Goal: Task Accomplishment & Management: Complete application form

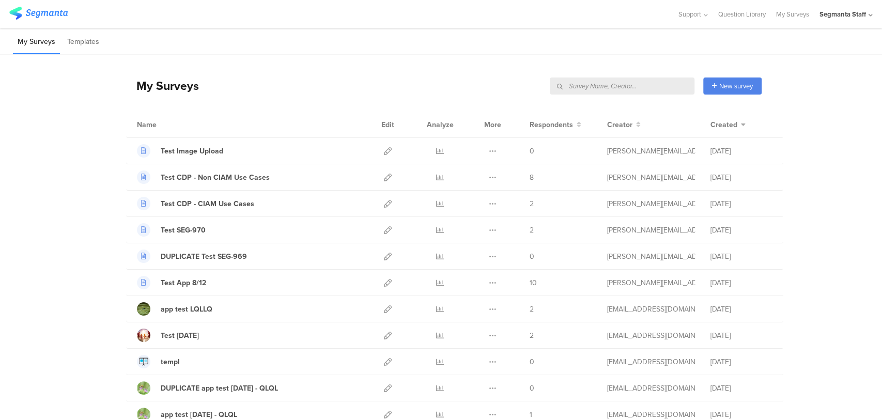
click at [632, 92] on input "text" at bounding box center [622, 85] width 145 height 17
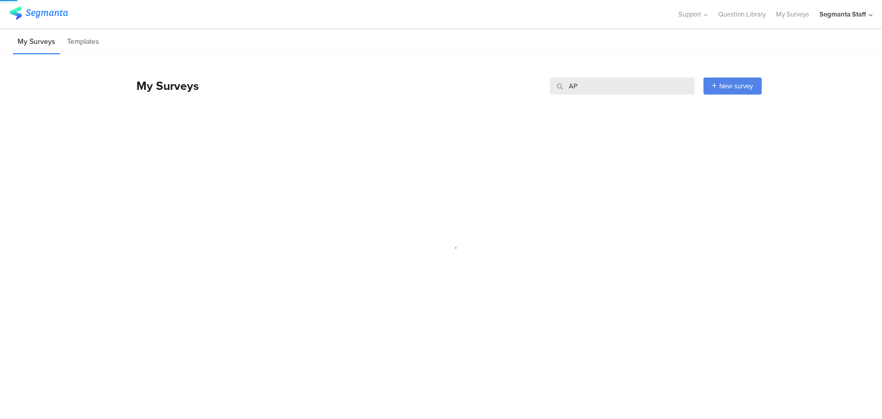
type input "A"
click at [724, 91] on div "New survey" at bounding box center [732, 85] width 58 height 17
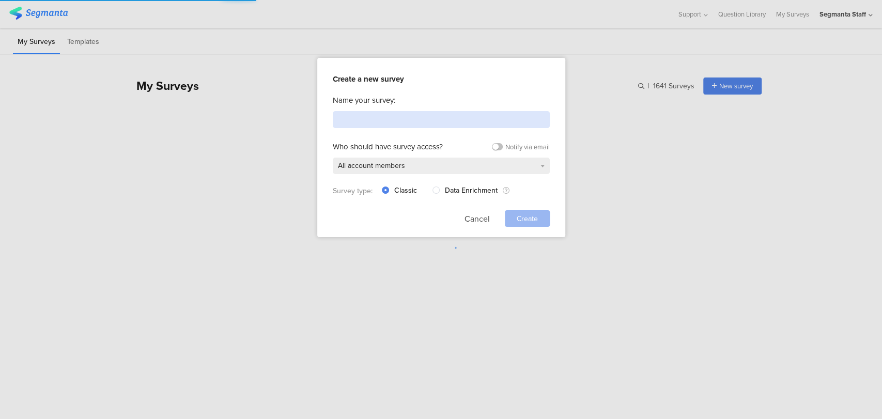
click at [463, 121] on input at bounding box center [441, 119] width 217 height 17
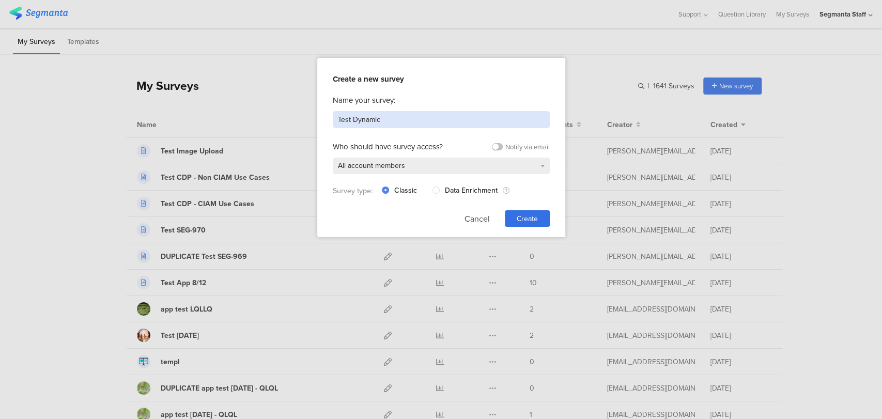
type input "Test Dynamic"
click at [520, 214] on span "Create" at bounding box center [527, 218] width 21 height 11
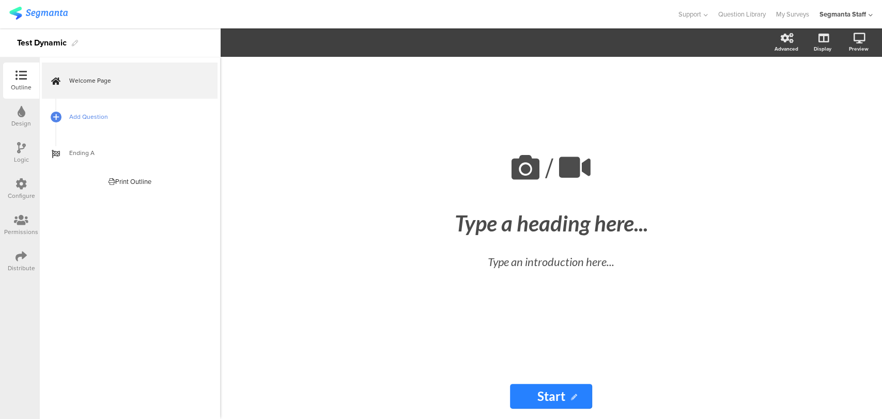
click at [73, 121] on span "Add Question" at bounding box center [135, 117] width 132 height 10
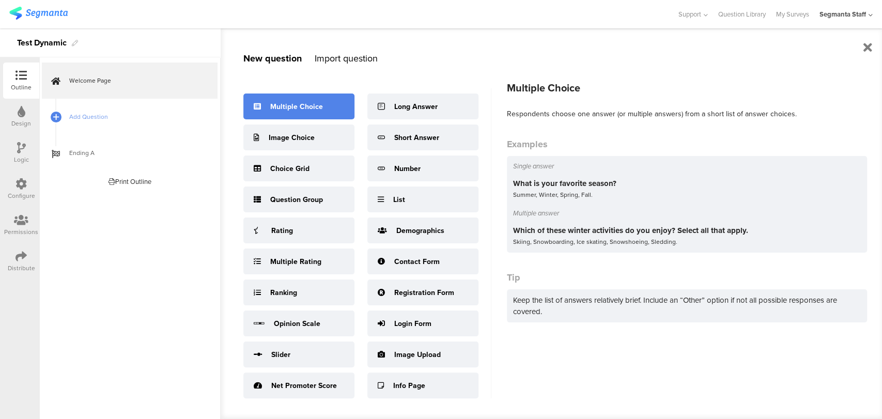
click at [261, 101] on div "Multiple Choice" at bounding box center [298, 107] width 111 height 26
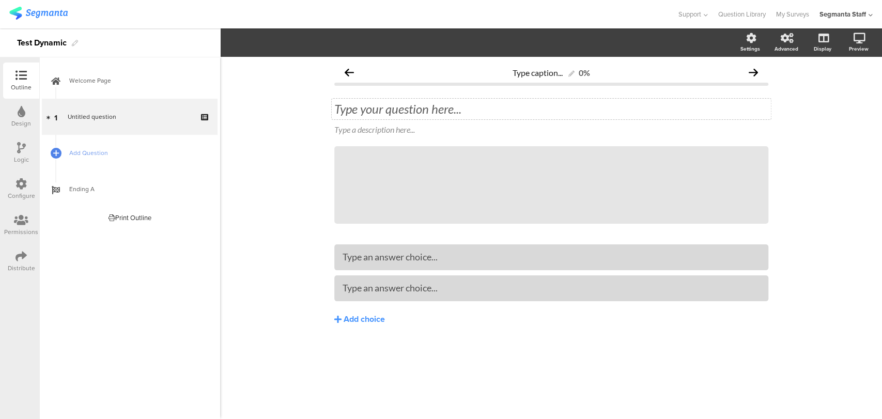
click at [406, 99] on div "Type your question here..." at bounding box center [551, 109] width 439 height 21
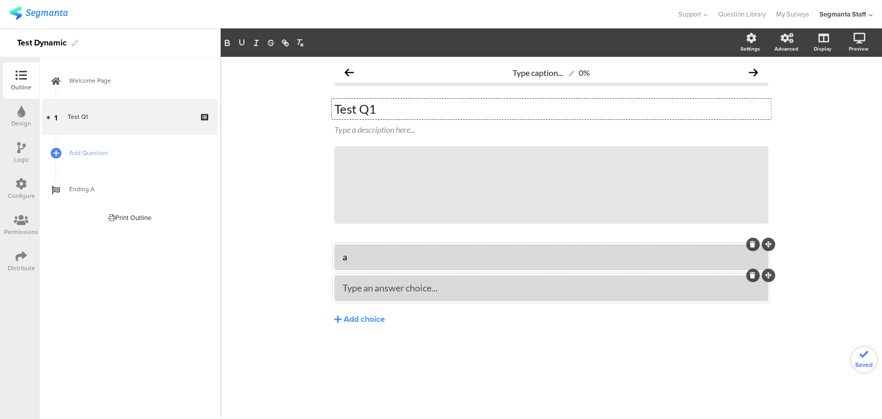
click at [380, 282] on div "Type an answer choice..." at bounding box center [551, 287] width 417 height 17
click at [119, 155] on span "Add Question" at bounding box center [135, 153] width 132 height 10
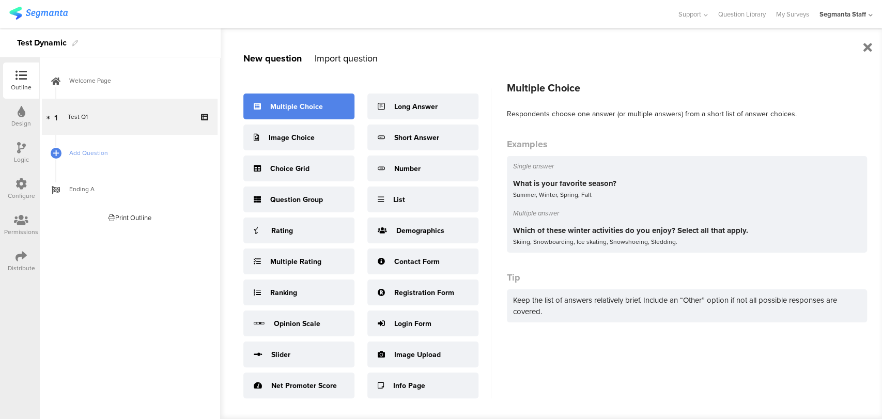
click at [305, 113] on div "Multiple Choice" at bounding box center [298, 107] width 111 height 26
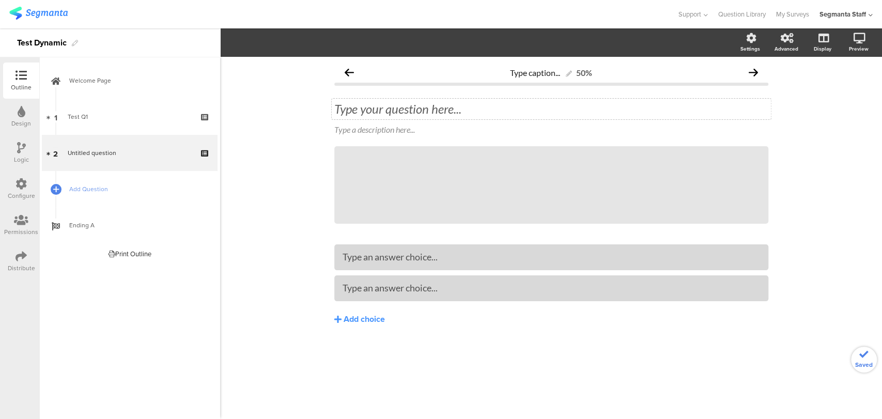
click at [363, 113] on div "Type your question here..." at bounding box center [551, 109] width 439 height 21
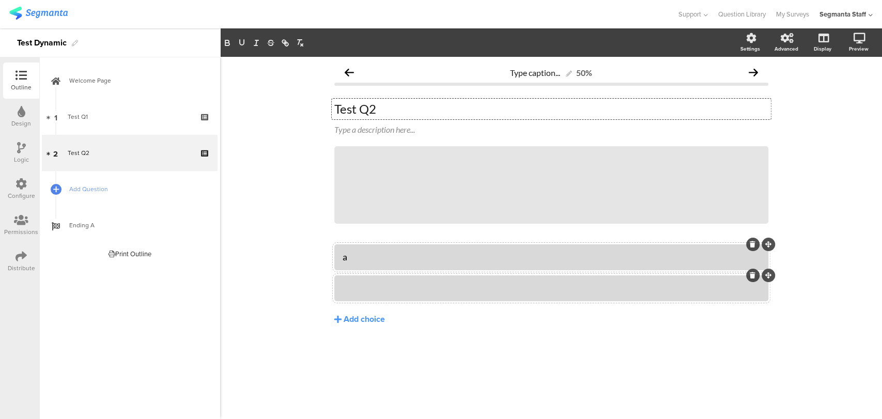
click at [452, 286] on div at bounding box center [551, 288] width 417 height 12
click at [387, 263] on div "a" at bounding box center [551, 257] width 417 height 12
click at [409, 293] on div "b" at bounding box center [551, 288] width 417 height 12
click at [17, 263] on div "Distribute" at bounding box center [21, 267] width 27 height 9
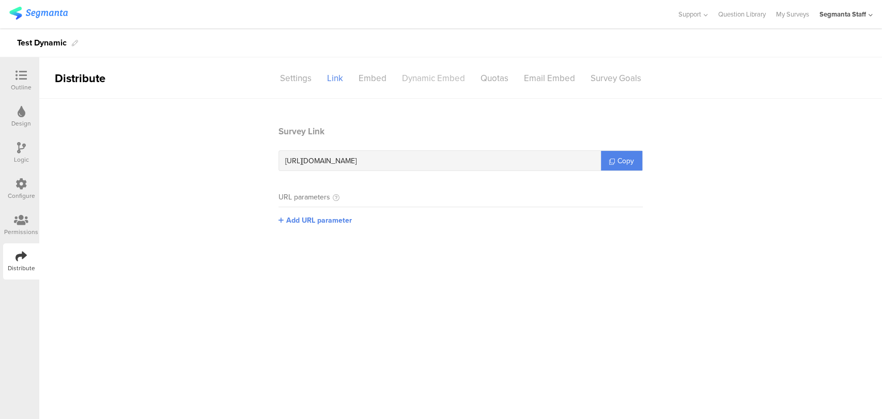
click at [450, 80] on div "Dynamic Embed" at bounding box center [433, 78] width 79 height 18
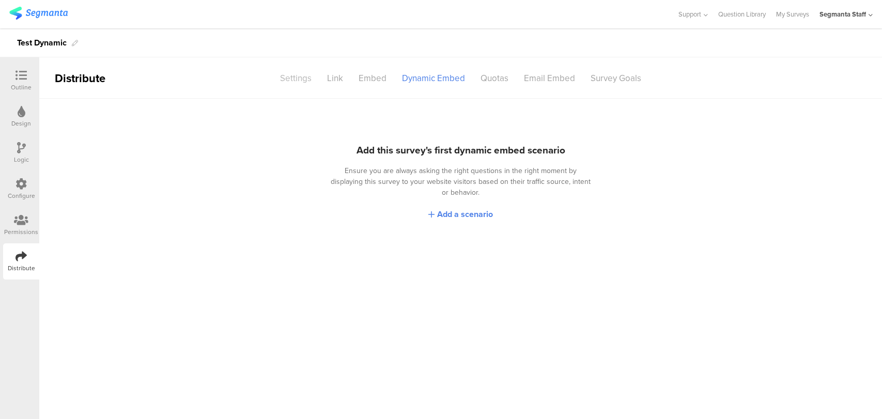
click at [304, 72] on div "Settings" at bounding box center [295, 78] width 47 height 18
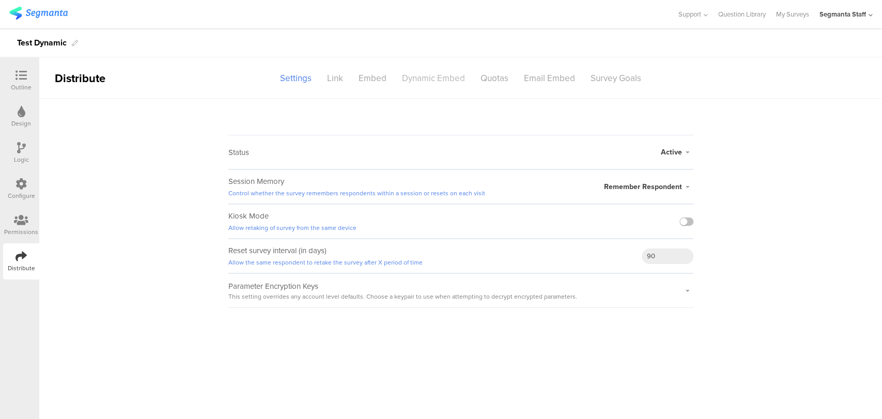
click at [466, 75] on div "Dynamic Embed" at bounding box center [433, 78] width 79 height 18
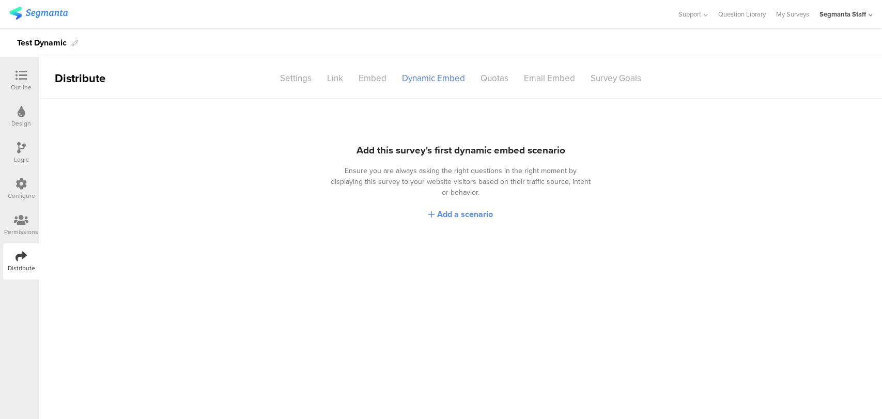
click at [478, 208] on span "Add a scenario" at bounding box center [465, 214] width 56 height 12
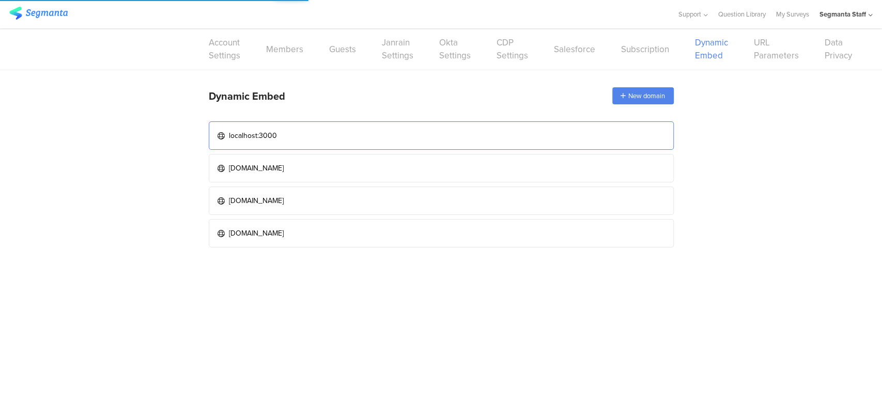
click at [406, 135] on link "localhost:3000" at bounding box center [441, 135] width 465 height 28
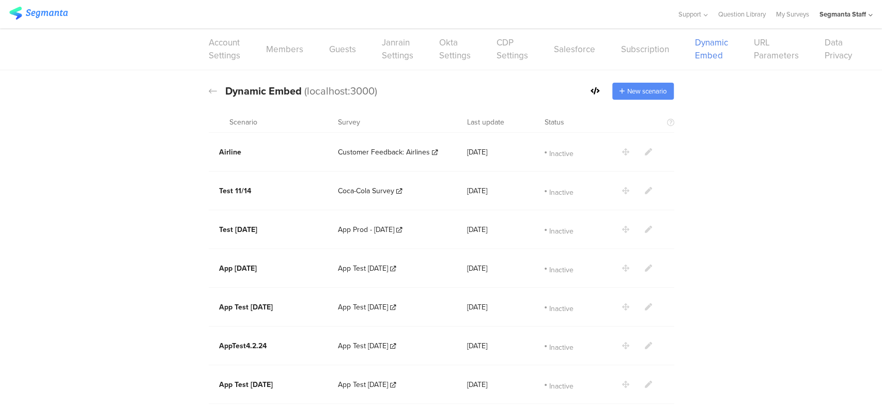
click at [627, 87] on span "New scenario" at bounding box center [646, 91] width 39 height 10
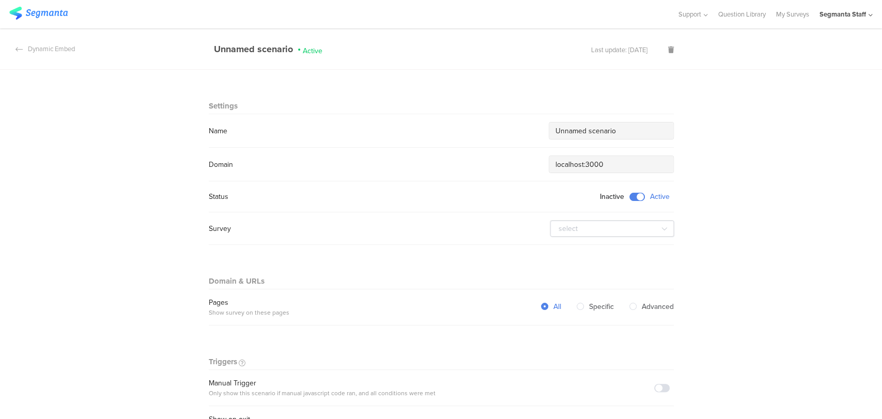
drag, startPoint x: 616, startPoint y: 129, endPoint x: 422, endPoint y: 136, distance: 194.4
click at [422, 136] on div "Name Unnamed scenario" at bounding box center [441, 131] width 465 height 18
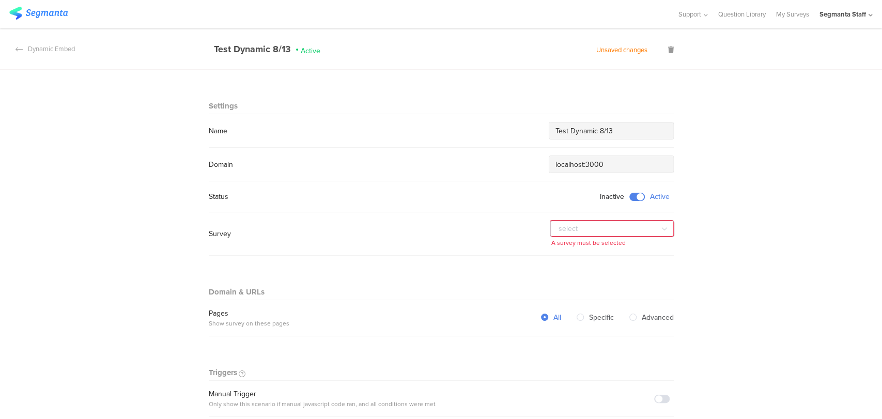
type input "Test Dynamic 8/13"
click at [589, 228] on input "text" at bounding box center [612, 229] width 124 height 17
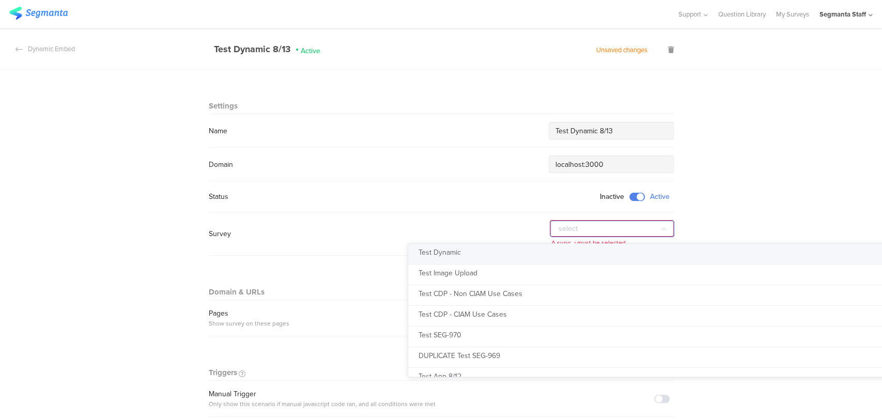
click at [548, 258] on li "Test Dynamic" at bounding box center [669, 254] width 523 height 21
type input "Test Dynamic"
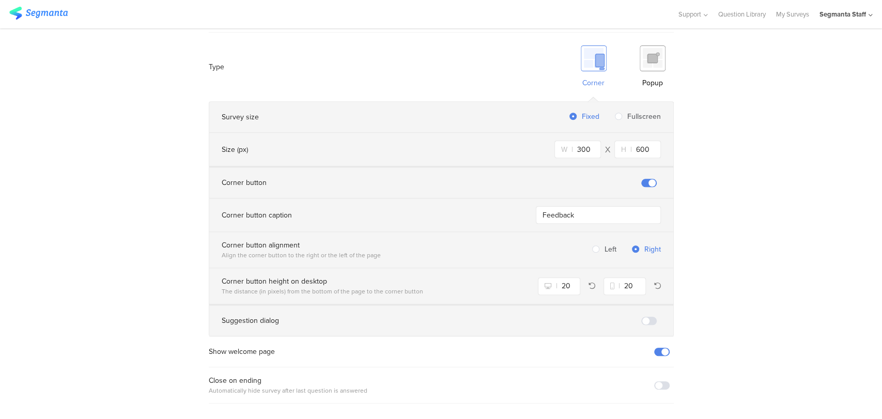
scroll to position [661, 0]
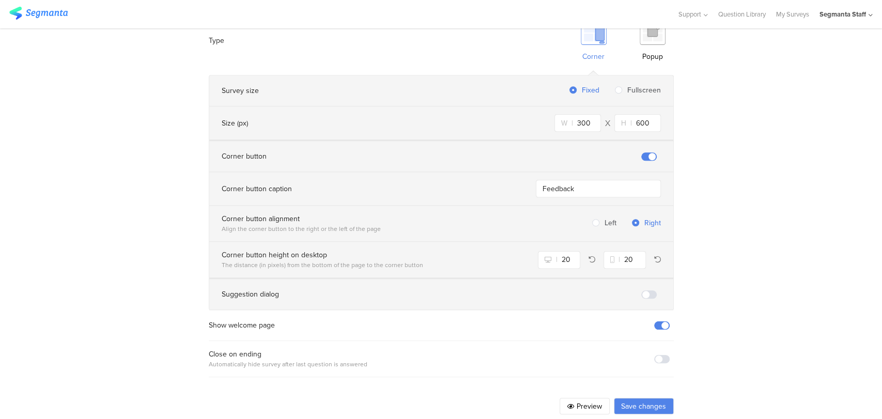
click at [642, 398] on button "Save changes" at bounding box center [644, 406] width 60 height 17
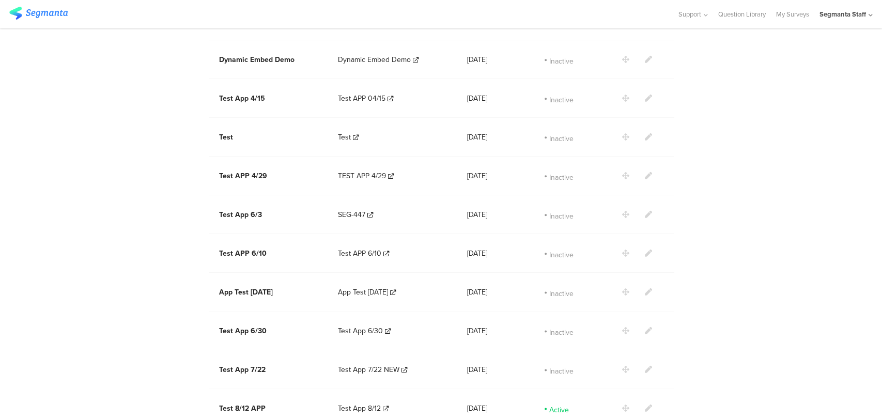
scroll to position [872, 0]
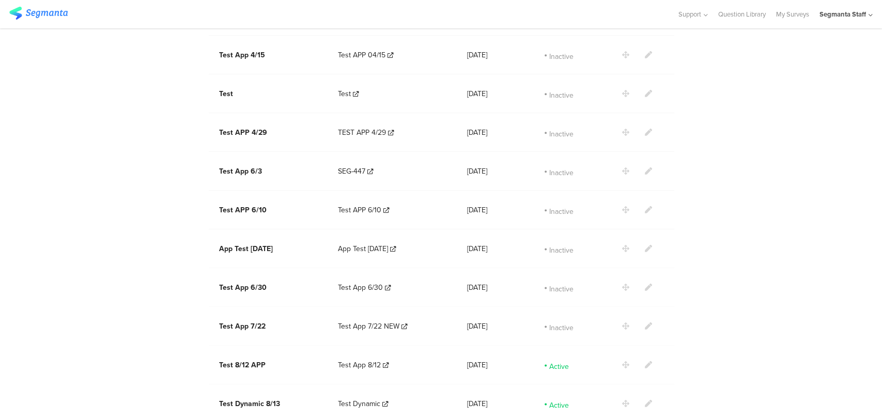
click at [647, 360] on section at bounding box center [653, 365] width 63 height 11
click at [645, 361] on icon at bounding box center [648, 364] width 7 height 7
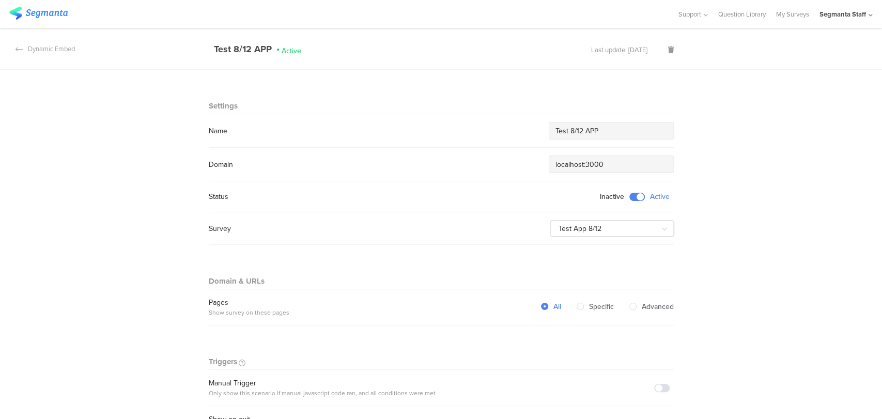
click at [636, 192] on div "Status Inactive Active" at bounding box center [441, 196] width 465 height 11
click at [634, 193] on span at bounding box center [636, 197] width 15 height 8
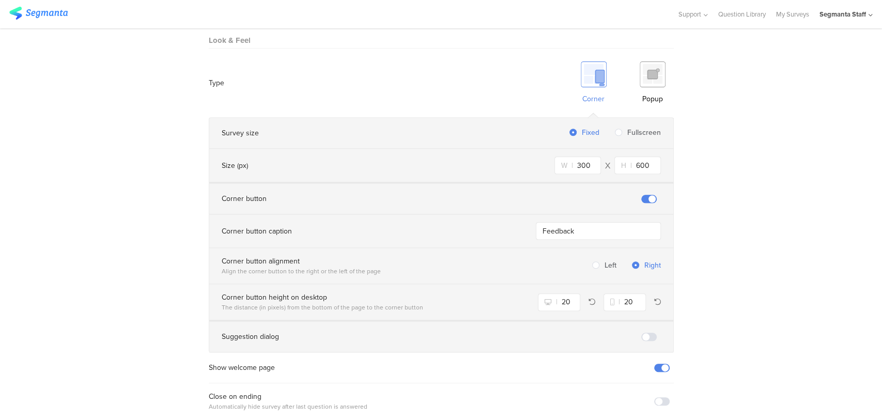
scroll to position [661, 0]
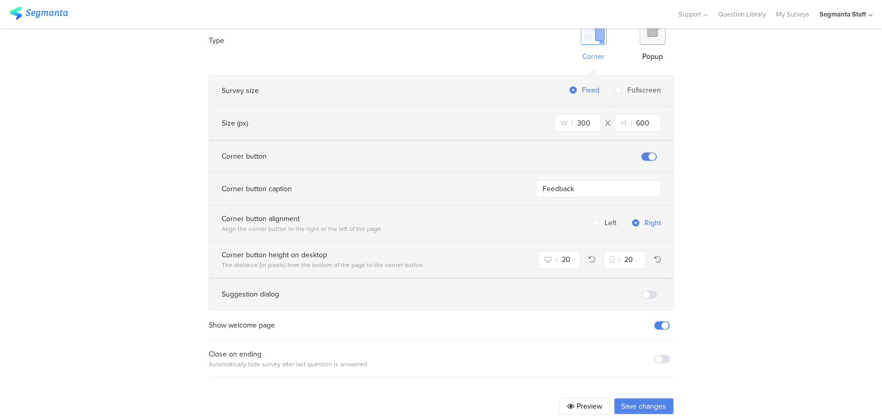
click at [649, 398] on button "Save changes" at bounding box center [644, 406] width 60 height 17
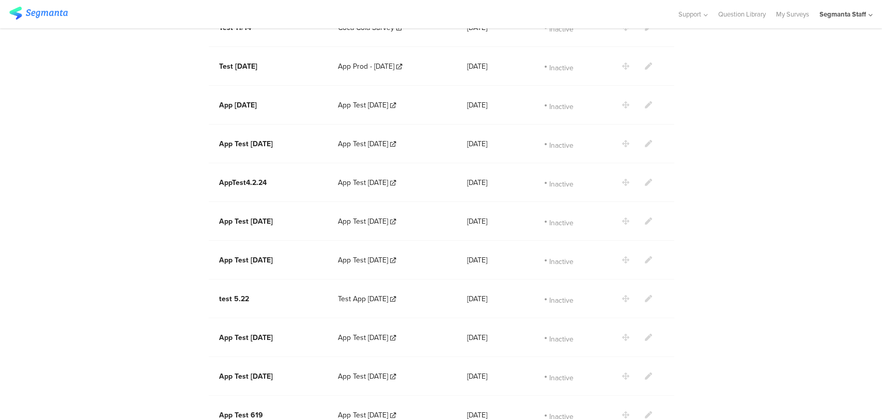
scroll to position [11, 0]
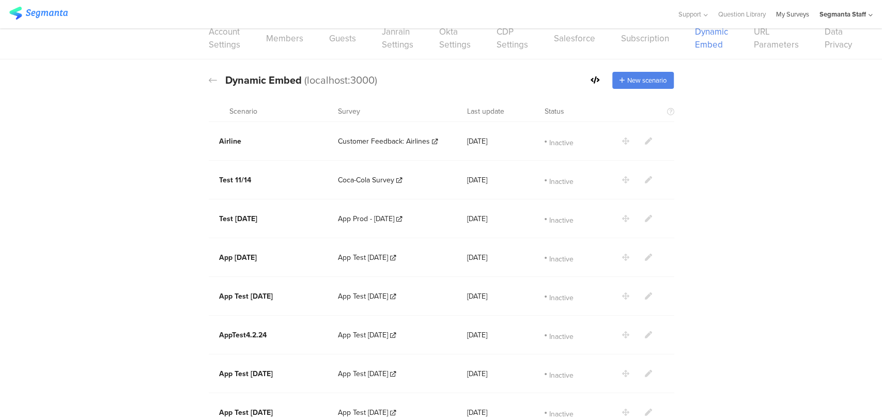
click at [780, 20] on link "My Surveys" at bounding box center [792, 14] width 33 height 28
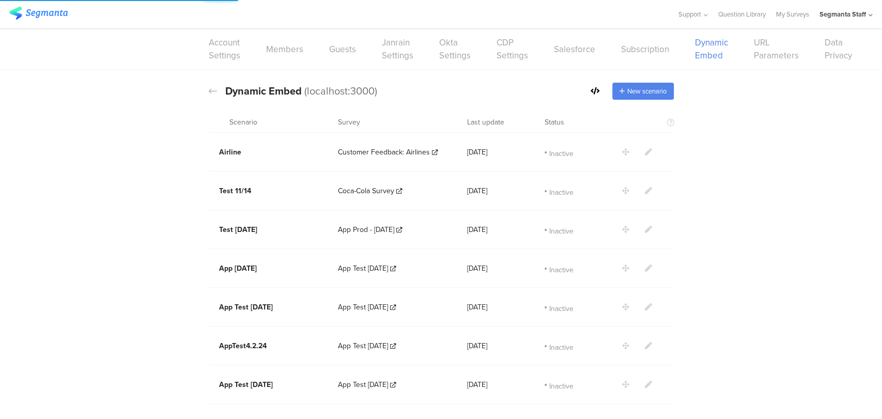
click at [595, 84] on div "New scenario" at bounding box center [631, 91] width 83 height 17
click at [592, 92] on icon at bounding box center [594, 90] width 9 height 7
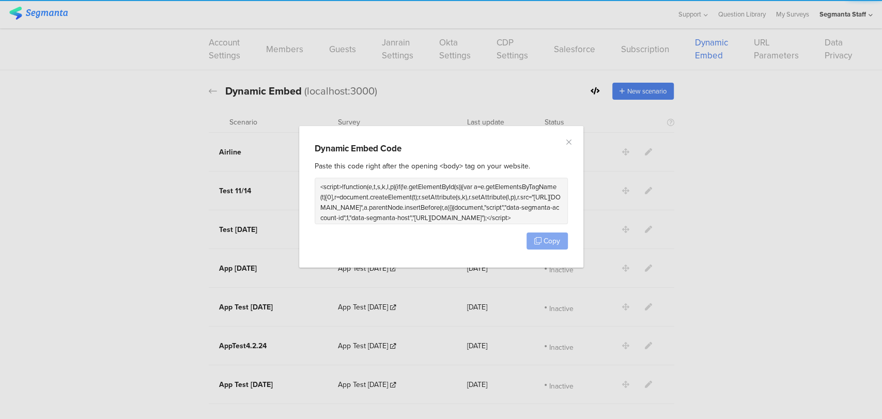
click at [548, 240] on span "Copy" at bounding box center [551, 241] width 17 height 11
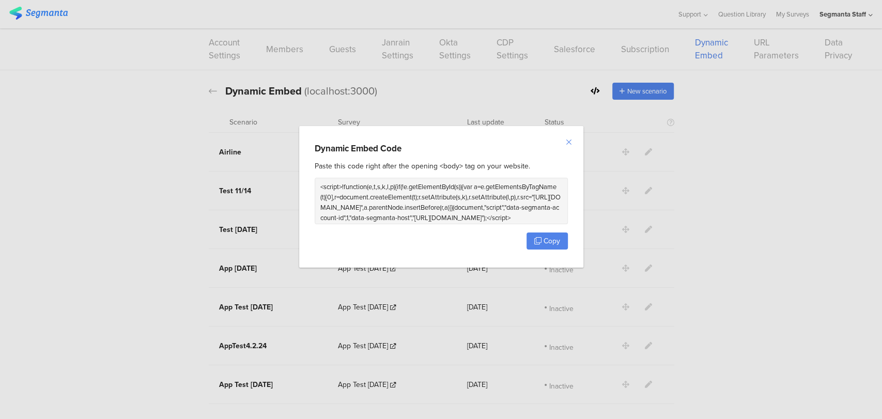
click at [566, 139] on icon "Close" at bounding box center [569, 142] width 8 height 8
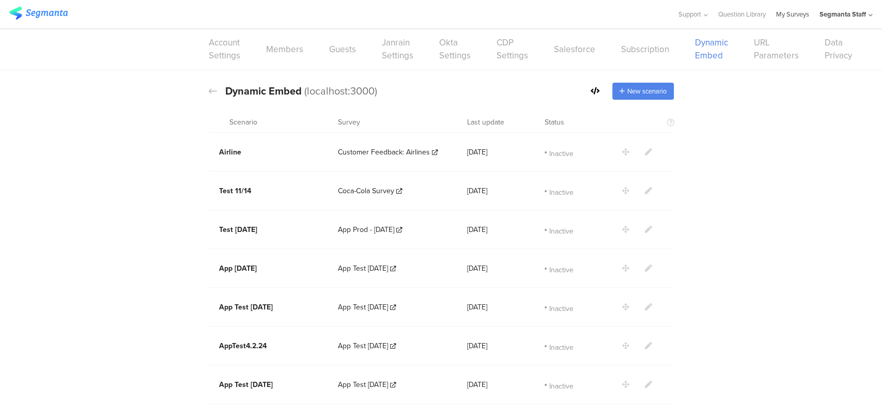
click at [782, 17] on link "My Surveys" at bounding box center [792, 14] width 33 height 28
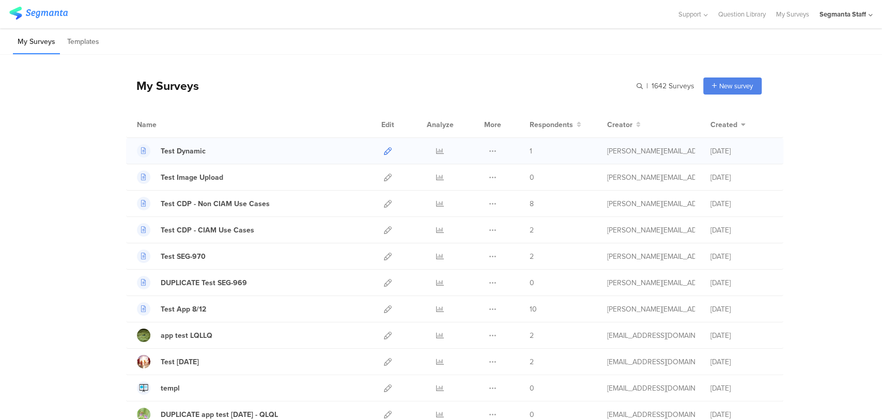
click at [384, 151] on icon at bounding box center [388, 151] width 8 height 8
click at [866, 17] on div "Segmanta Staff" at bounding box center [845, 14] width 53 height 28
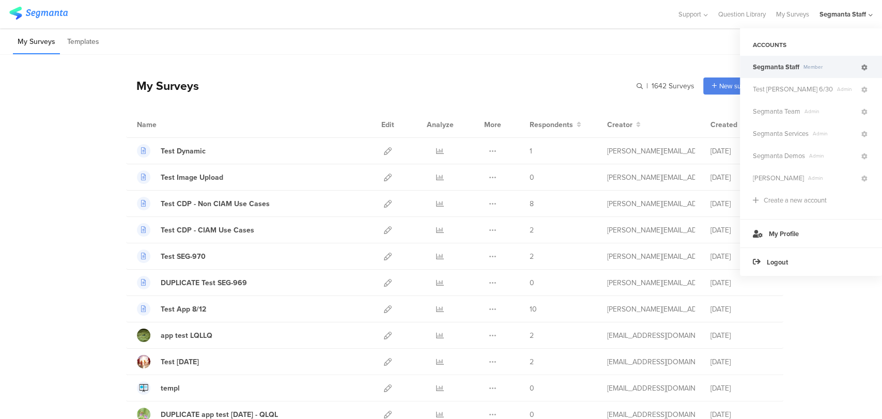
click at [864, 65] on icon at bounding box center [864, 68] width 6 height 6
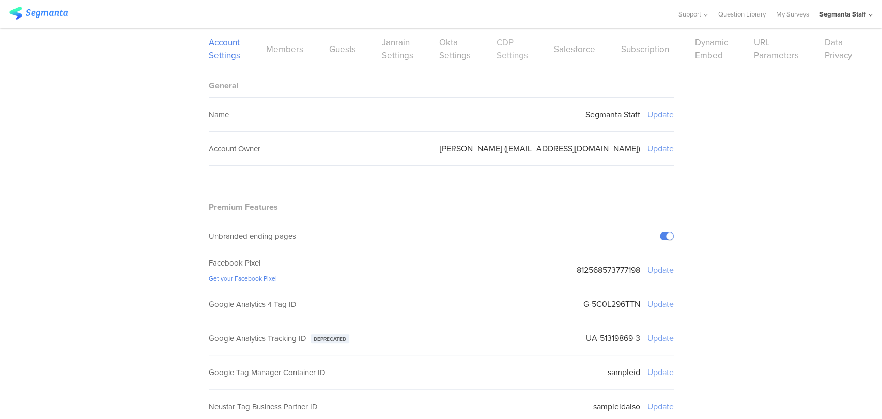
click at [508, 55] on link "CDP Settings" at bounding box center [512, 49] width 32 height 26
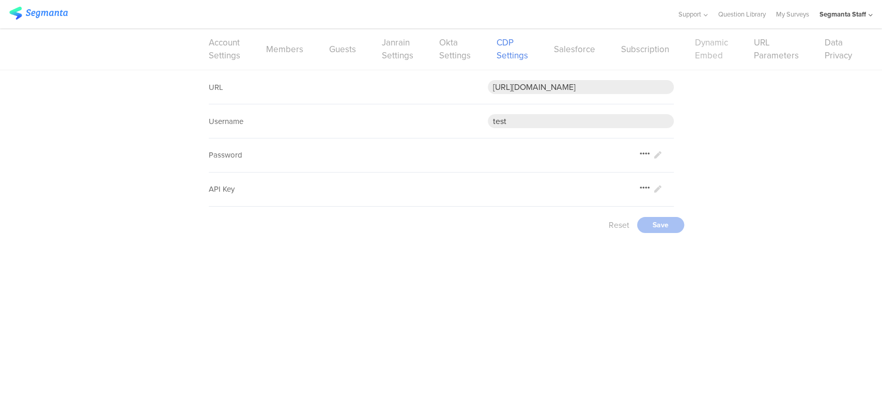
click at [704, 39] on link "Dynamic Embed" at bounding box center [711, 49] width 33 height 26
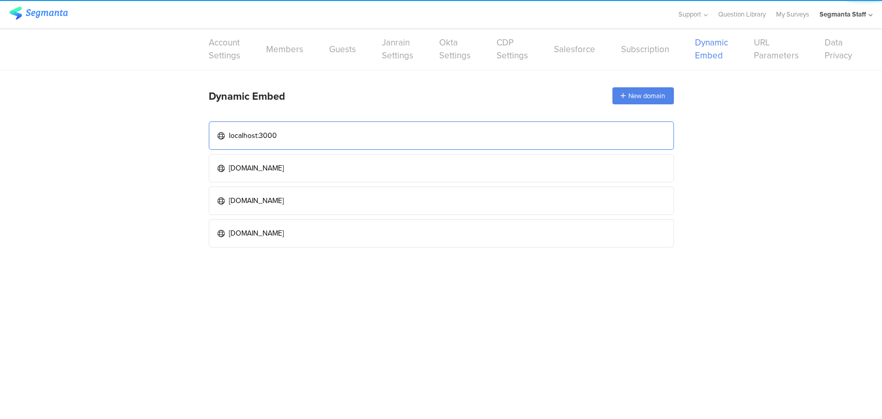
click at [377, 131] on link "localhost:3000" at bounding box center [441, 135] width 465 height 28
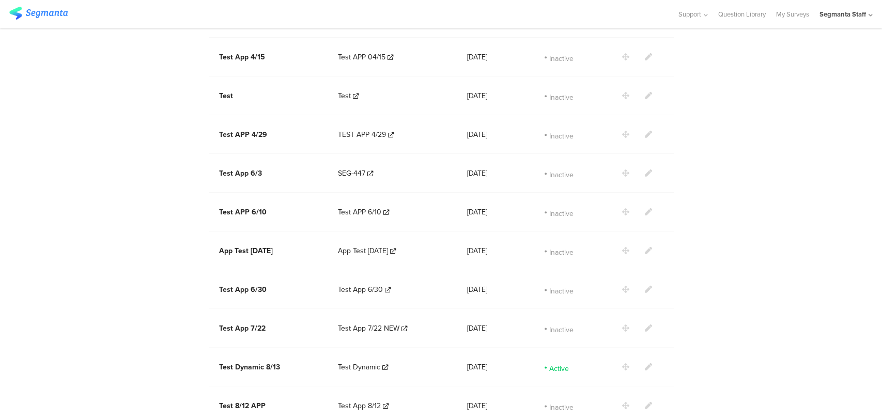
scroll to position [872, 0]
click at [645, 361] on icon at bounding box center [648, 364] width 7 height 7
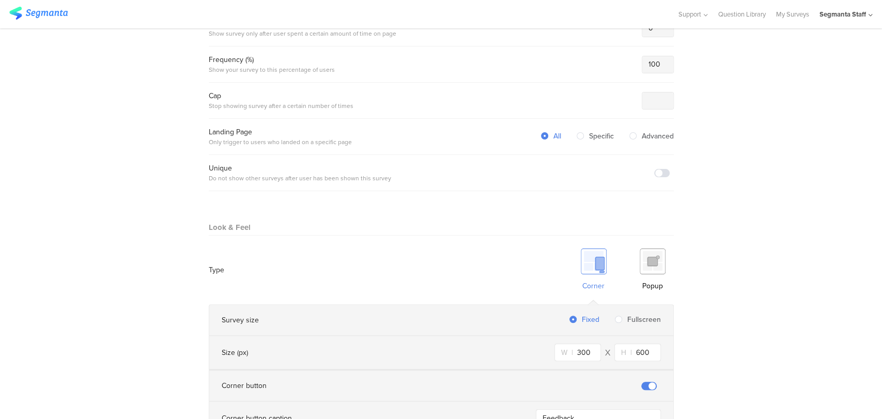
scroll to position [431, 0]
click at [655, 253] on img at bounding box center [653, 262] width 26 height 26
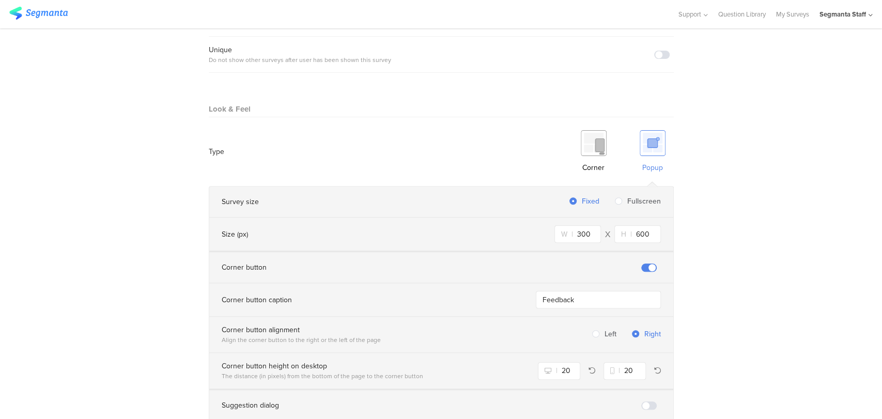
scroll to position [546, 0]
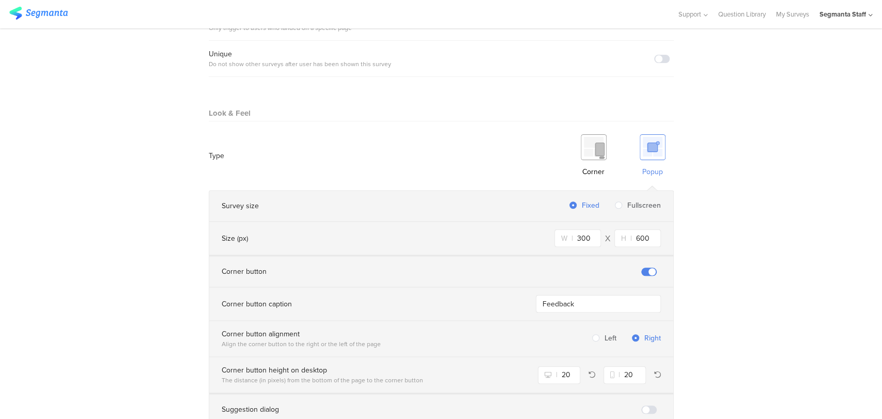
click at [642, 268] on span at bounding box center [648, 272] width 15 height 8
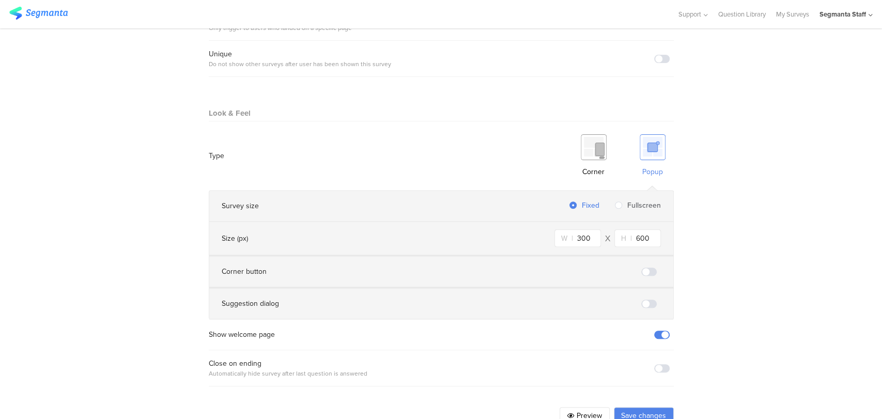
click at [657, 331] on span at bounding box center [661, 335] width 15 height 8
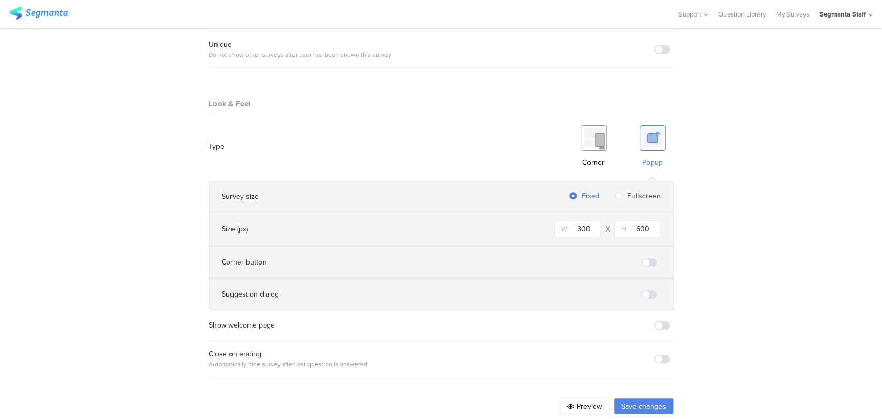
scroll to position [558, 0]
click at [641, 395] on button "Save changes" at bounding box center [644, 403] width 60 height 17
click at [645, 395] on button "Save changes" at bounding box center [644, 403] width 60 height 17
click at [625, 395] on button "Save changes" at bounding box center [644, 403] width 60 height 17
click at [628, 395] on button "Save changes" at bounding box center [644, 403] width 60 height 17
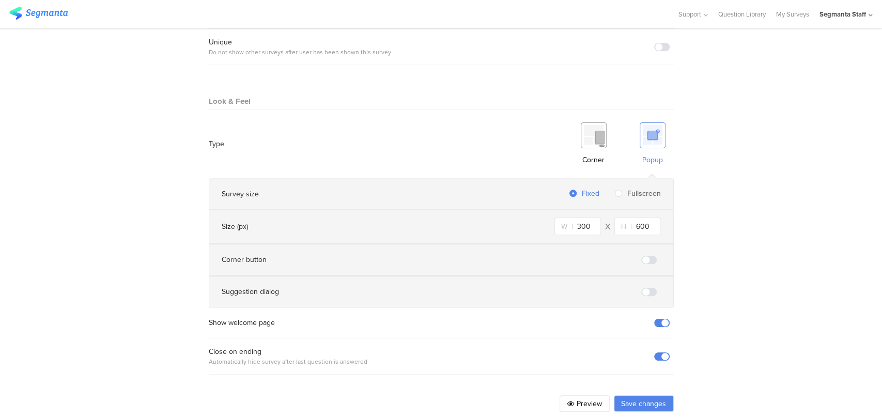
click at [628, 395] on button "Save changes" at bounding box center [644, 403] width 60 height 17
click at [627, 395] on button "Save changes" at bounding box center [644, 403] width 60 height 17
click at [622, 395] on button "Save changes" at bounding box center [644, 403] width 60 height 17
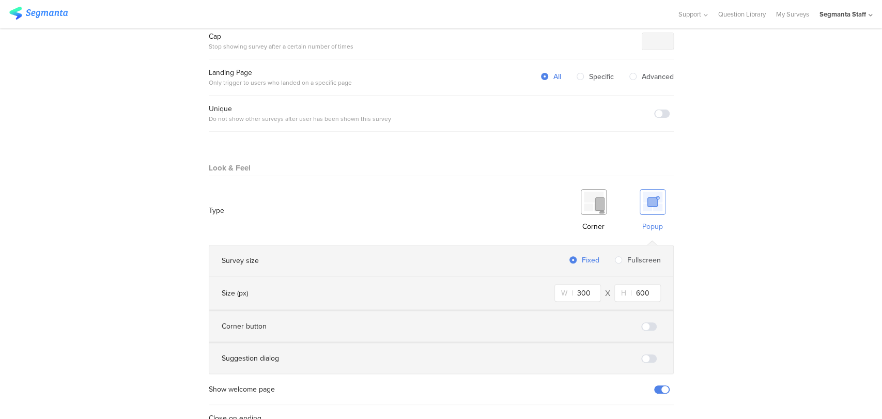
scroll to position [558, 0]
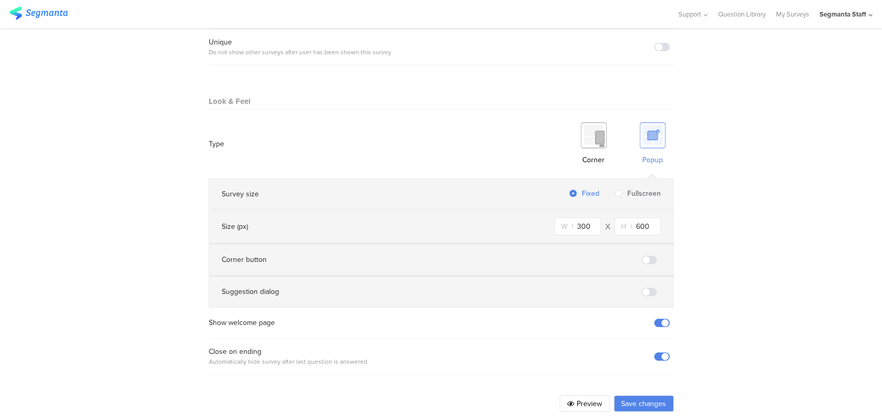
click at [660, 319] on span at bounding box center [661, 323] width 15 height 8
click at [628, 395] on button "Save changes" at bounding box center [644, 403] width 60 height 17
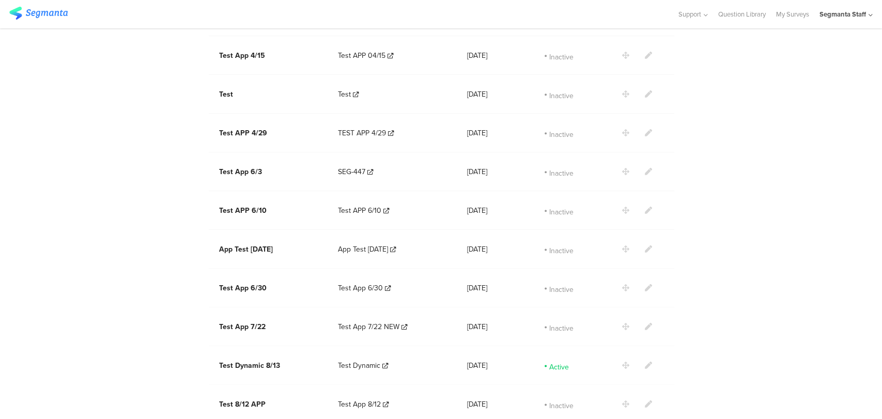
scroll to position [872, 0]
click at [645, 361] on icon at bounding box center [648, 364] width 7 height 7
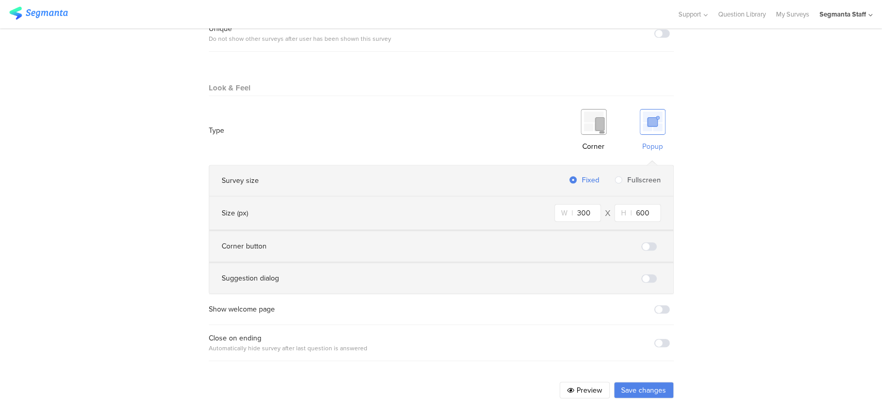
scroll to position [558, 0]
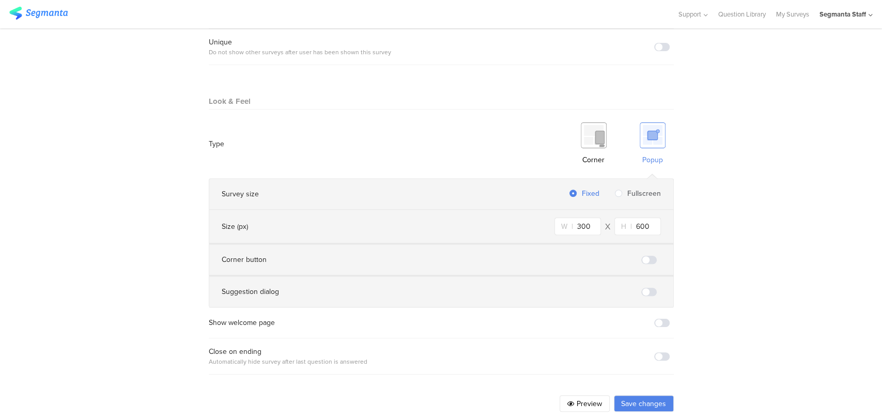
click at [641, 395] on button "Save changes" at bounding box center [644, 403] width 60 height 17
click at [628, 395] on button "Save changes" at bounding box center [644, 403] width 60 height 17
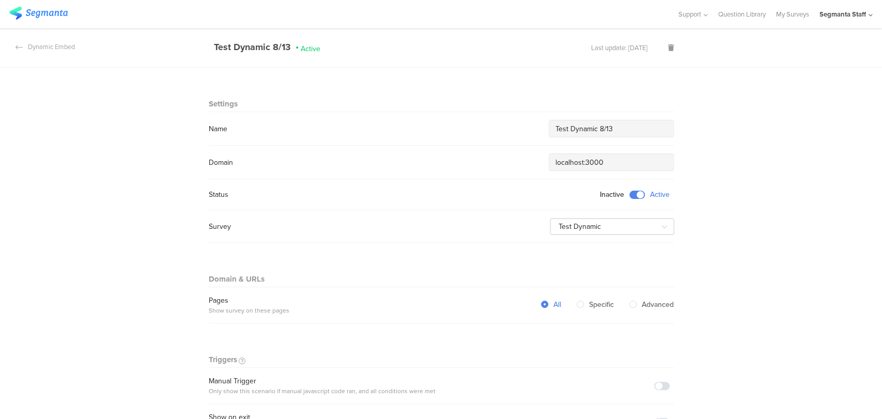
scroll to position [0, 0]
click at [42, 51] on div "Dynamic Embed" at bounding box center [37, 49] width 75 height 10
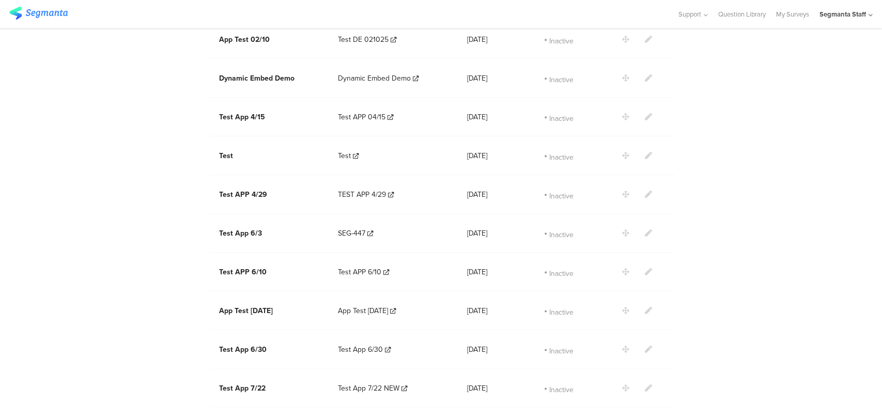
scroll to position [872, 0]
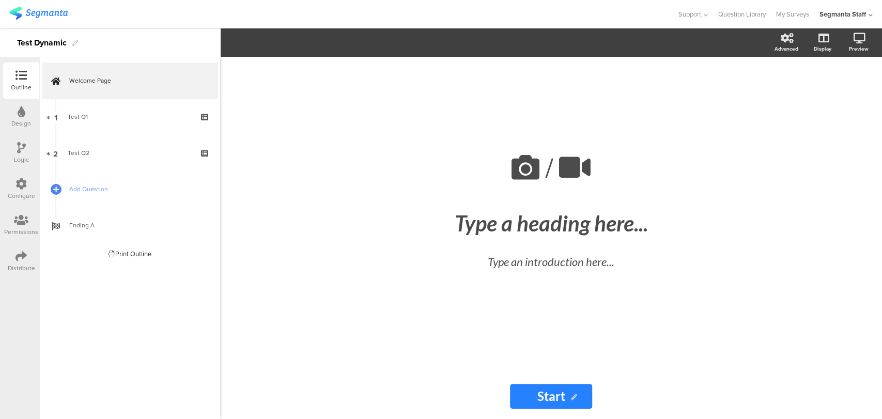
click at [25, 261] on icon at bounding box center [20, 256] width 11 height 11
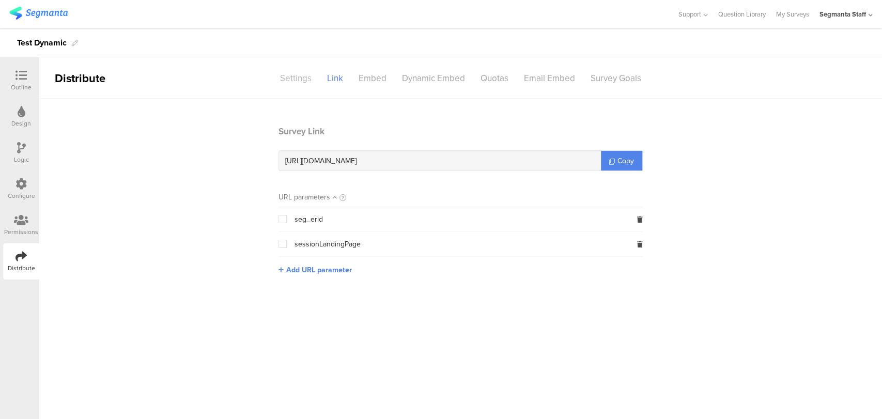
click at [300, 72] on div "Settings" at bounding box center [295, 78] width 47 height 18
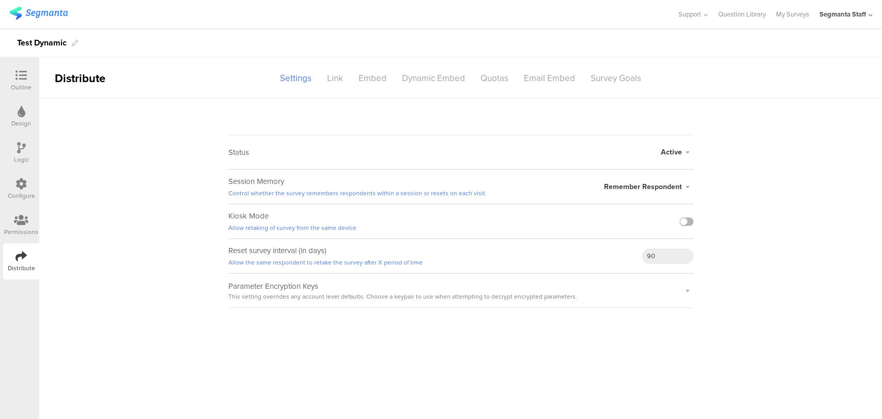
click at [681, 216] on div at bounding box center [686, 222] width 14 height 34
click at [684, 217] on label at bounding box center [686, 221] width 14 height 8
click at [0, 0] on input "checkbox" at bounding box center [0, 0] width 0 height 0
click at [335, 81] on div "Link" at bounding box center [335, 78] width 32 height 18
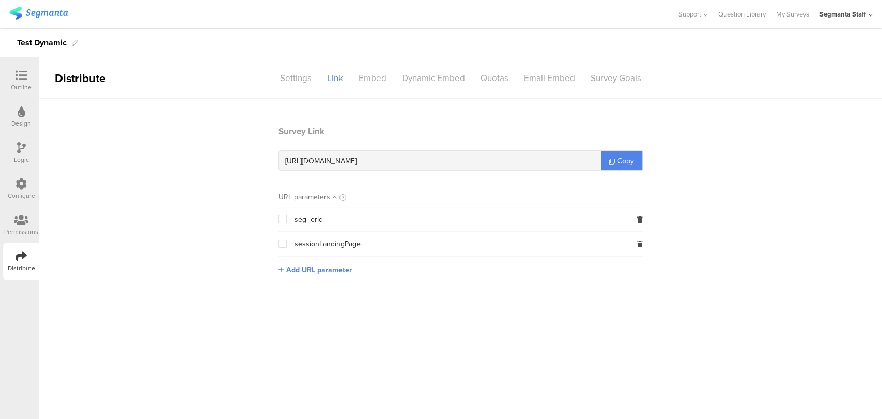
click at [852, 12] on div "Segmanta Staff" at bounding box center [842, 14] width 46 height 10
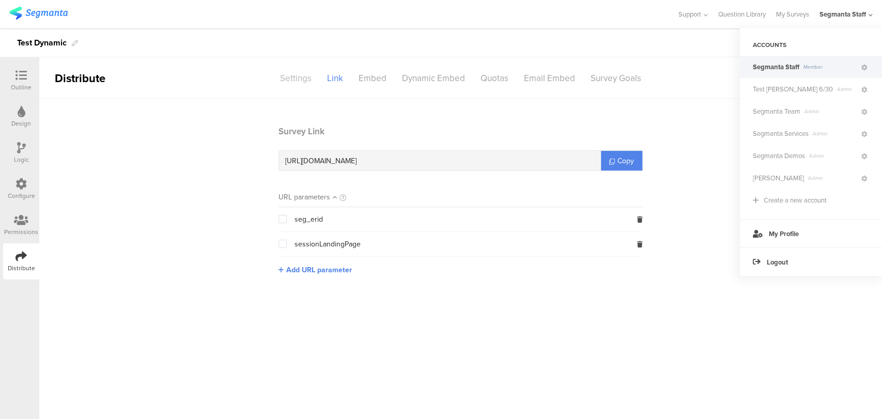
click at [293, 84] on div "Settings" at bounding box center [295, 78] width 47 height 18
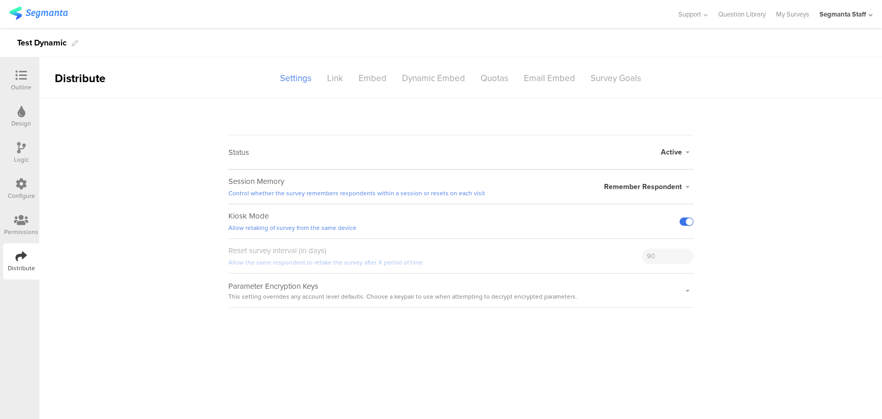
click at [691, 222] on label at bounding box center [686, 221] width 14 height 8
click at [0, 0] on input "checkbox" at bounding box center [0, 0] width 0 height 0
